Goal: Information Seeking & Learning: Learn about a topic

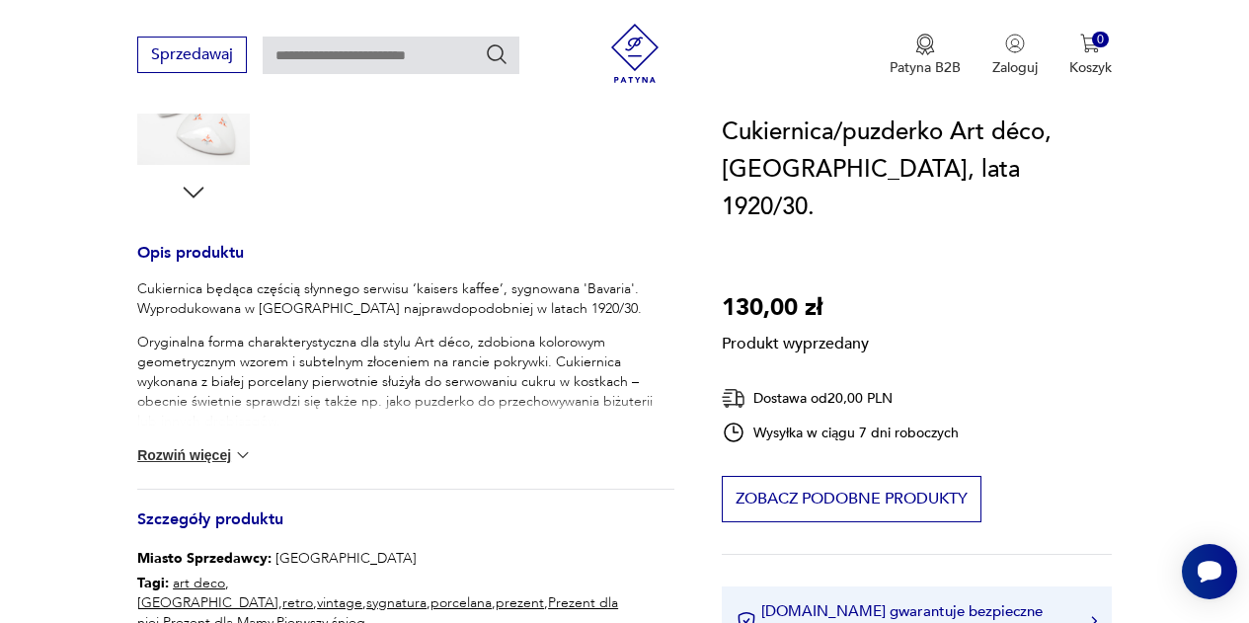
click at [216, 456] on button "Rozwiń więcej" at bounding box center [194, 455] width 115 height 20
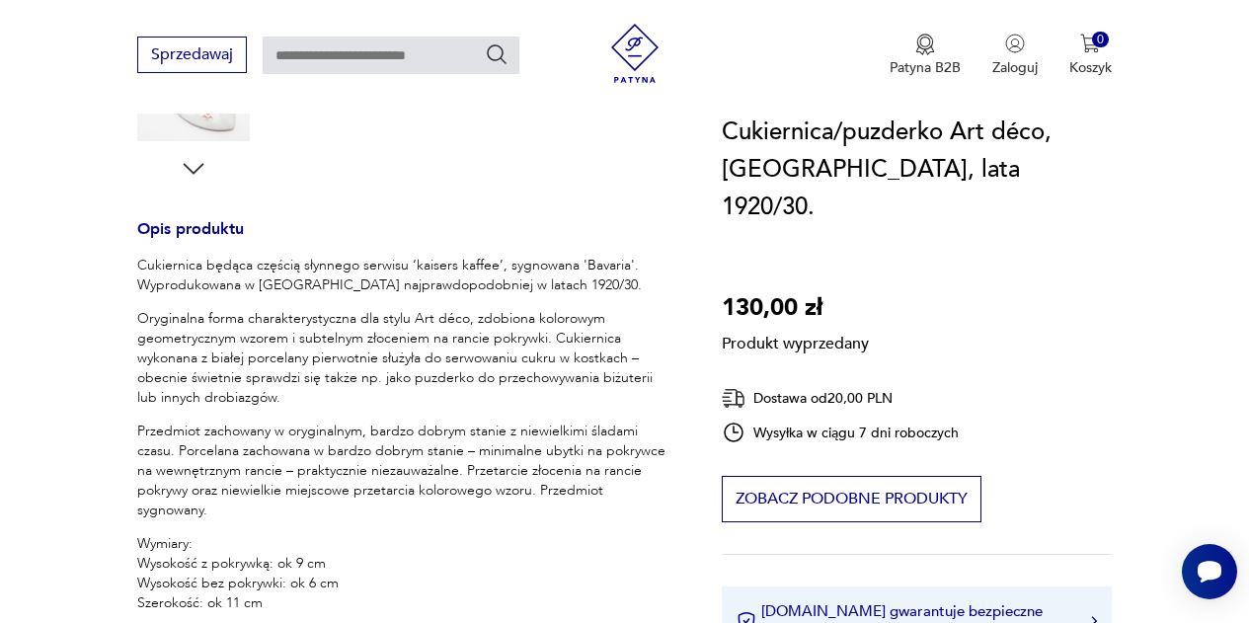
scroll to position [691, 0]
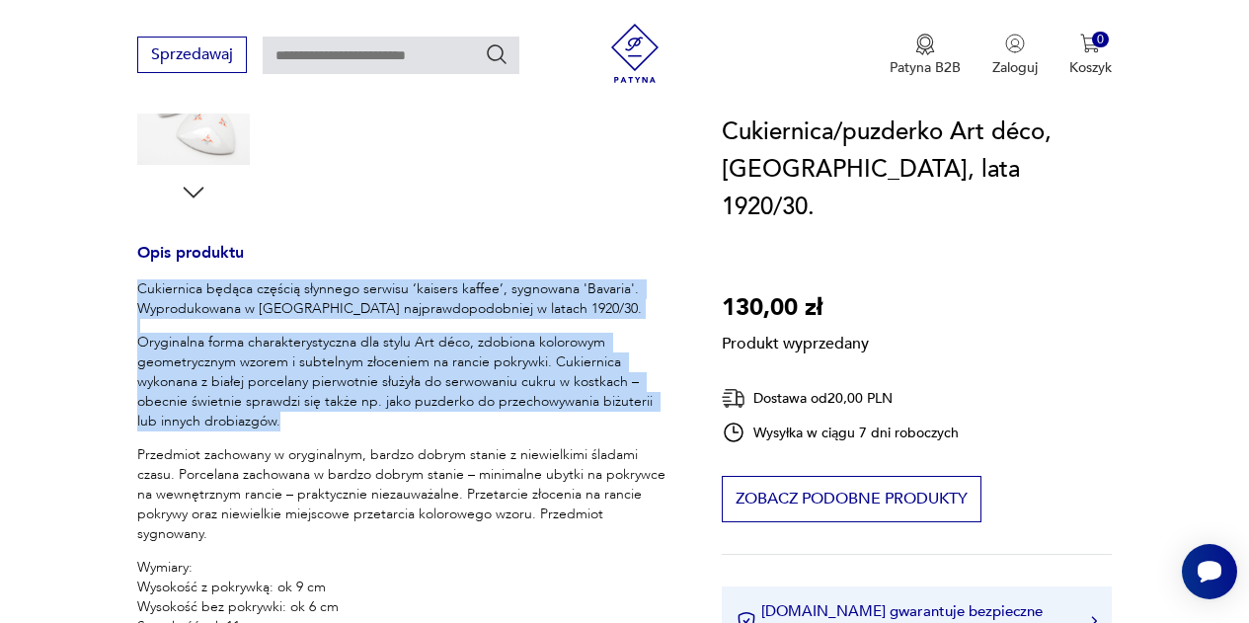
drag, startPoint x: 137, startPoint y: 286, endPoint x: 187, endPoint y: 405, distance: 128.3
click at [269, 426] on div "Cukiernica będąca częścią słynnego serwisu ‘kaisers kaffee’, sygnowana 'Bavaria…" at bounding box center [405, 474] width 537 height 391
copy div "Cukiernica będąca częścią słynnego serwisu ‘kaisers kaffee’, sygnowana 'Bavaria…"
